Goal: Go to known website: Access a specific website the user already knows

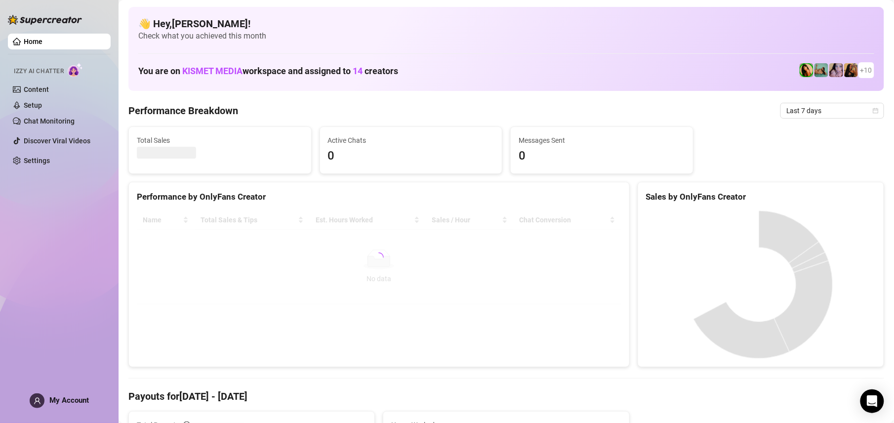
drag, startPoint x: 212, startPoint y: 291, endPoint x: 179, endPoint y: 301, distance: 34.5
click at [209, 294] on div at bounding box center [379, 257] width 484 height 94
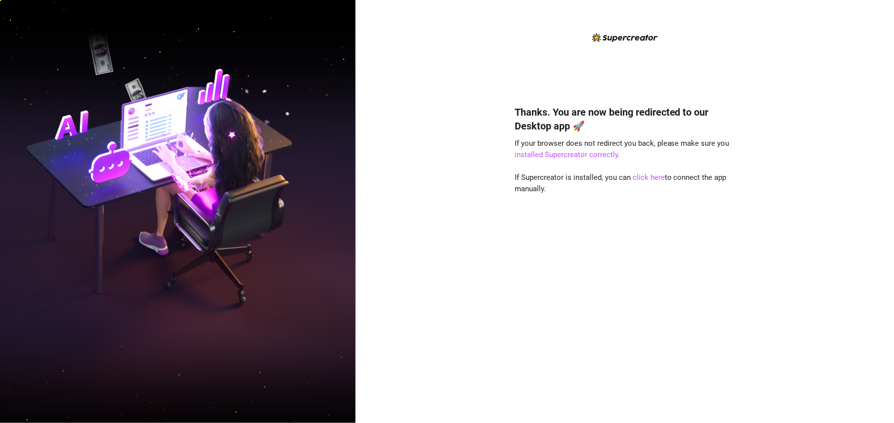
click at [375, 53] on div "Thanks. You are now being redirected to our Desktop app 🚀 If your browser does …" at bounding box center [625, 211] width 538 height 423
click at [649, 180] on link "click here" at bounding box center [649, 177] width 32 height 9
drag, startPoint x: 652, startPoint y: 179, endPoint x: 648, endPoint y: 203, distance: 24.9
click at [652, 179] on link "click here" at bounding box center [649, 177] width 32 height 9
